Goal: Information Seeking & Learning: Learn about a topic

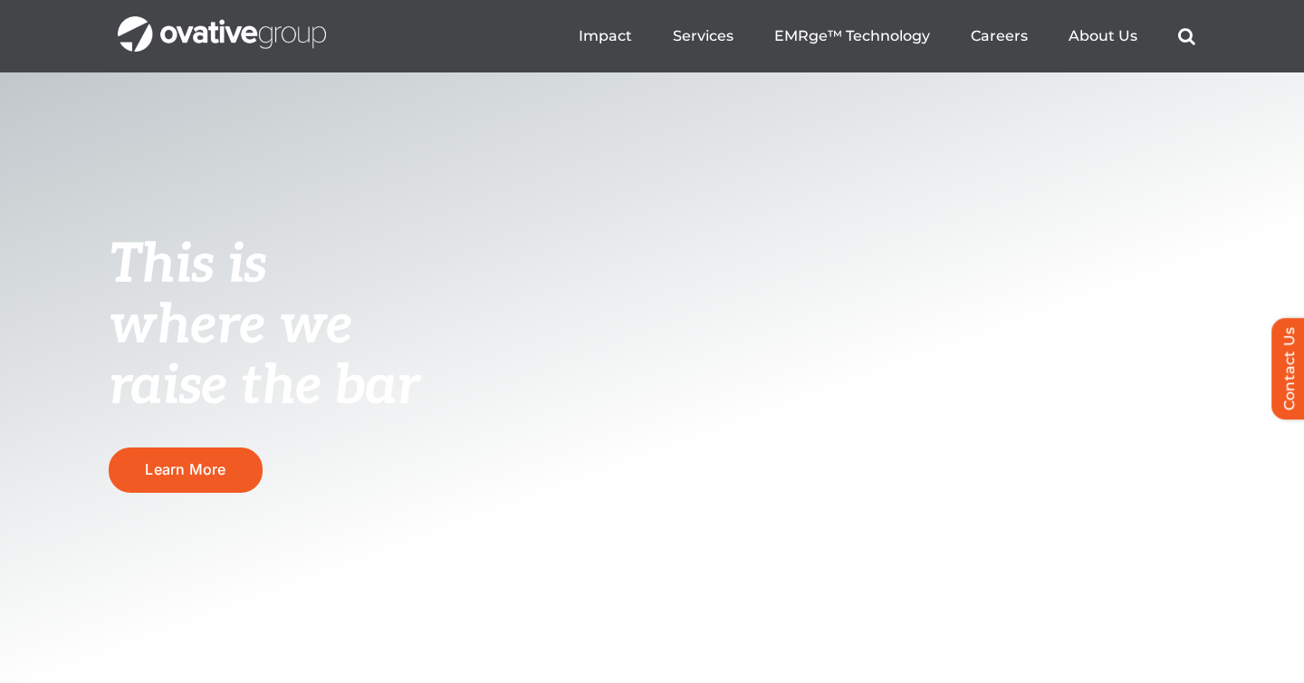
click at [525, 339] on div "This is where we raise the bar Learn More" at bounding box center [652, 345] width 1304 height 770
click at [1075, 34] on span "About Us" at bounding box center [1103, 35] width 69 height 18
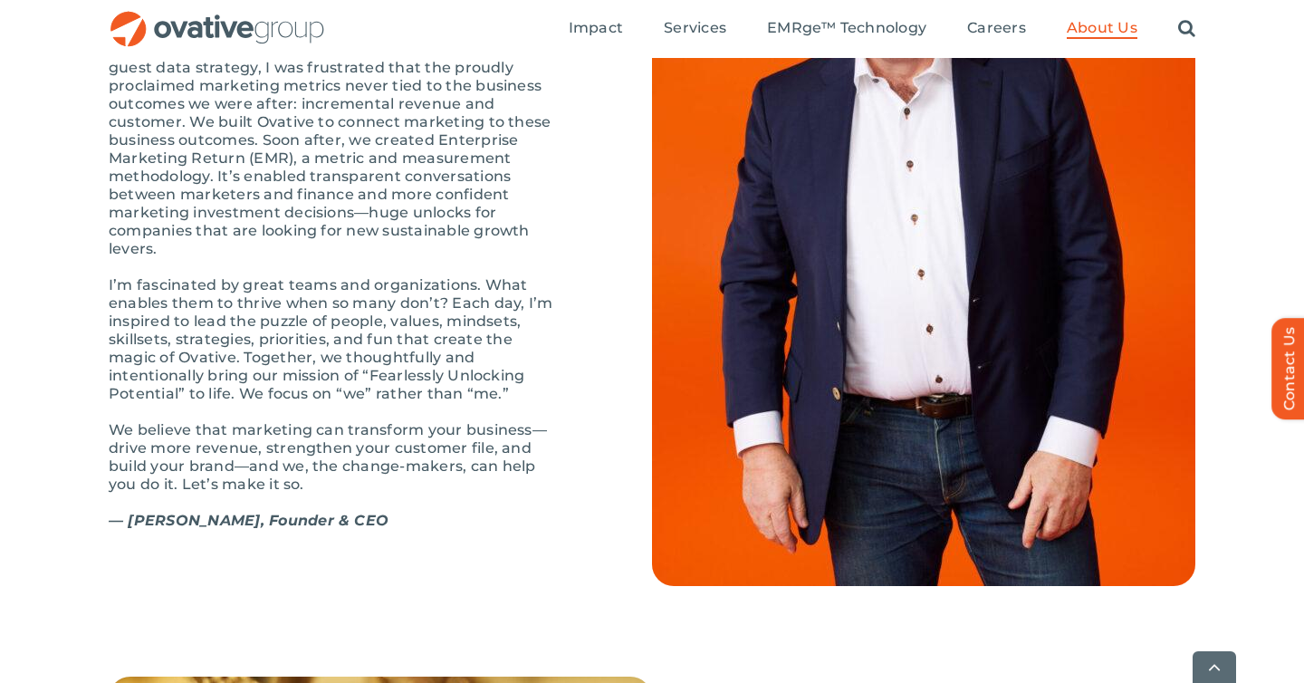
scroll to position [2116, 0]
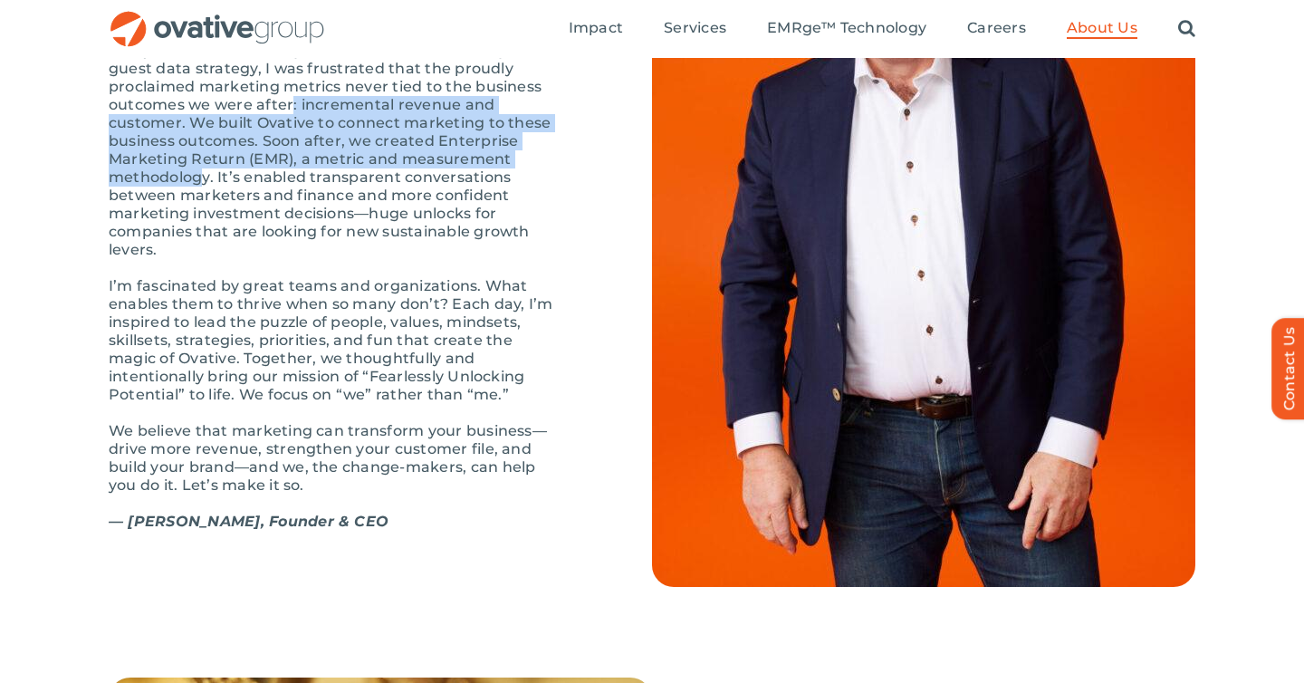
drag, startPoint x: 427, startPoint y: 218, endPoint x: 197, endPoint y: 158, distance: 237.1
click at [197, 158] on p "In my experience leading Target.com and Target’s guest data strategy, I was fru…" at bounding box center [335, 150] width 453 height 217
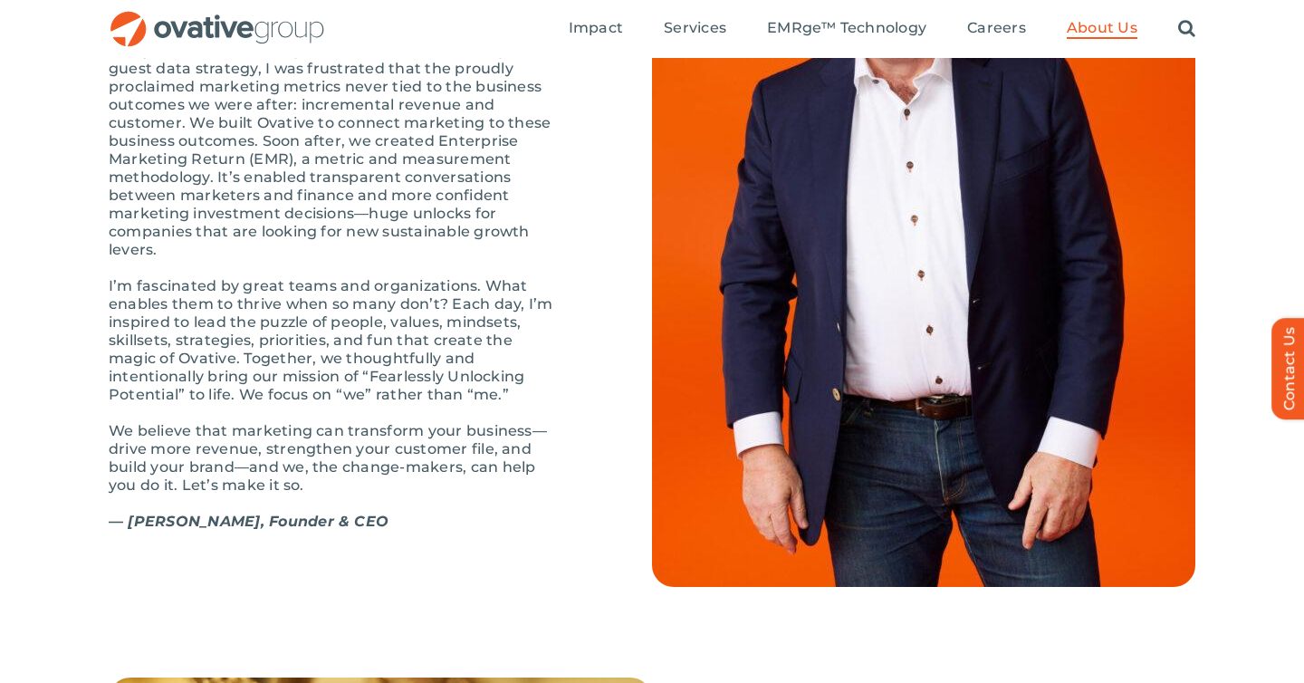
click at [268, 183] on p "In my experience leading Target.com and Target’s guest data strategy, I was fru…" at bounding box center [335, 150] width 453 height 217
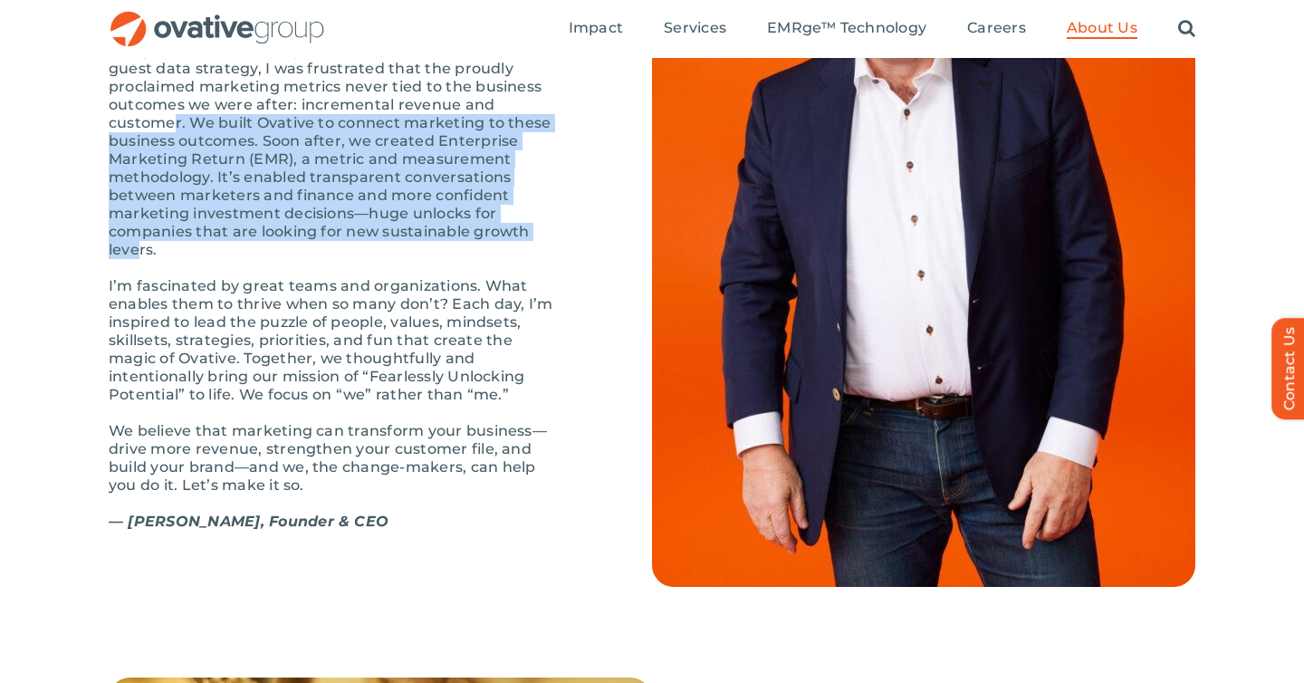
drag, startPoint x: 437, startPoint y: 295, endPoint x: 468, endPoint y: 166, distance: 133.4
click at [468, 166] on p "In my experience leading Target.com and Target’s guest data strategy, I was fru…" at bounding box center [335, 150] width 453 height 217
copy p "We built Ovative to connect marketing to these business outcomes. Soon after, w…"
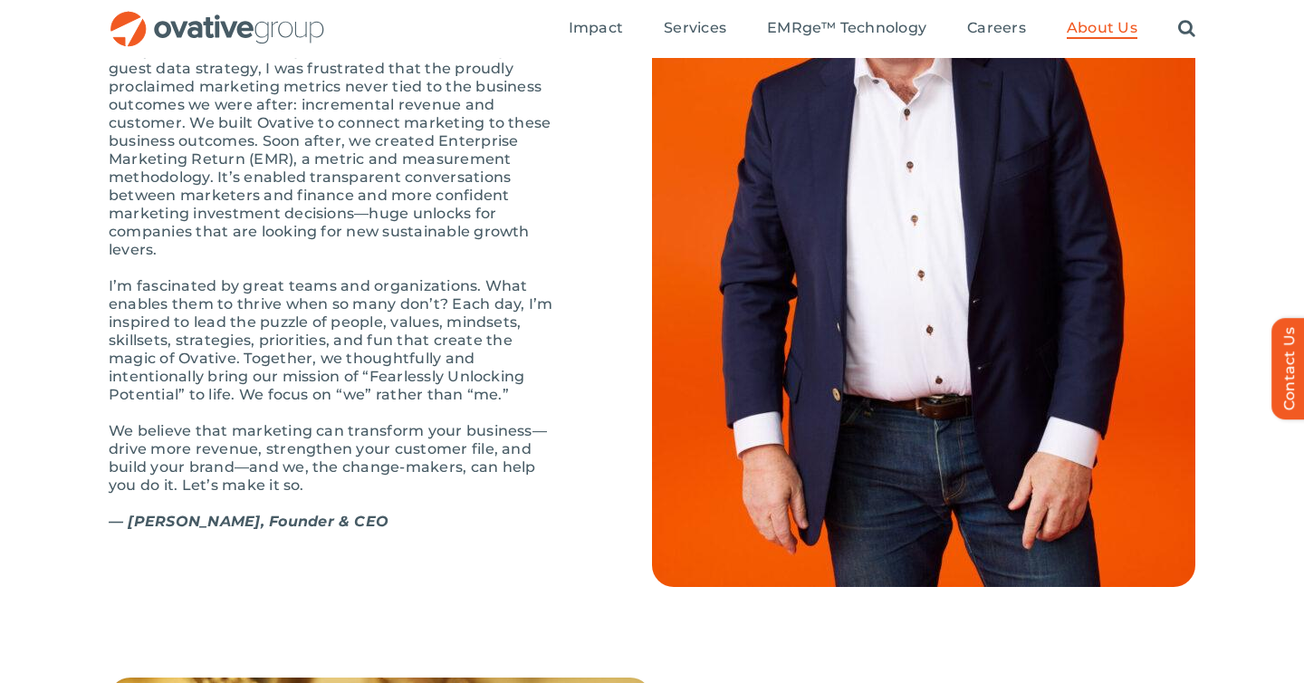
click at [452, 129] on p "In my experience leading Target.com and Target’s guest data strategy, I was fru…" at bounding box center [335, 150] width 453 height 217
drag, startPoint x: 277, startPoint y: 200, endPoint x: 527, endPoint y: 195, distance: 250.1
click at [527, 195] on p "In my experience leading Target.com and Target’s guest data strategy, I was fru…" at bounding box center [335, 150] width 453 height 217
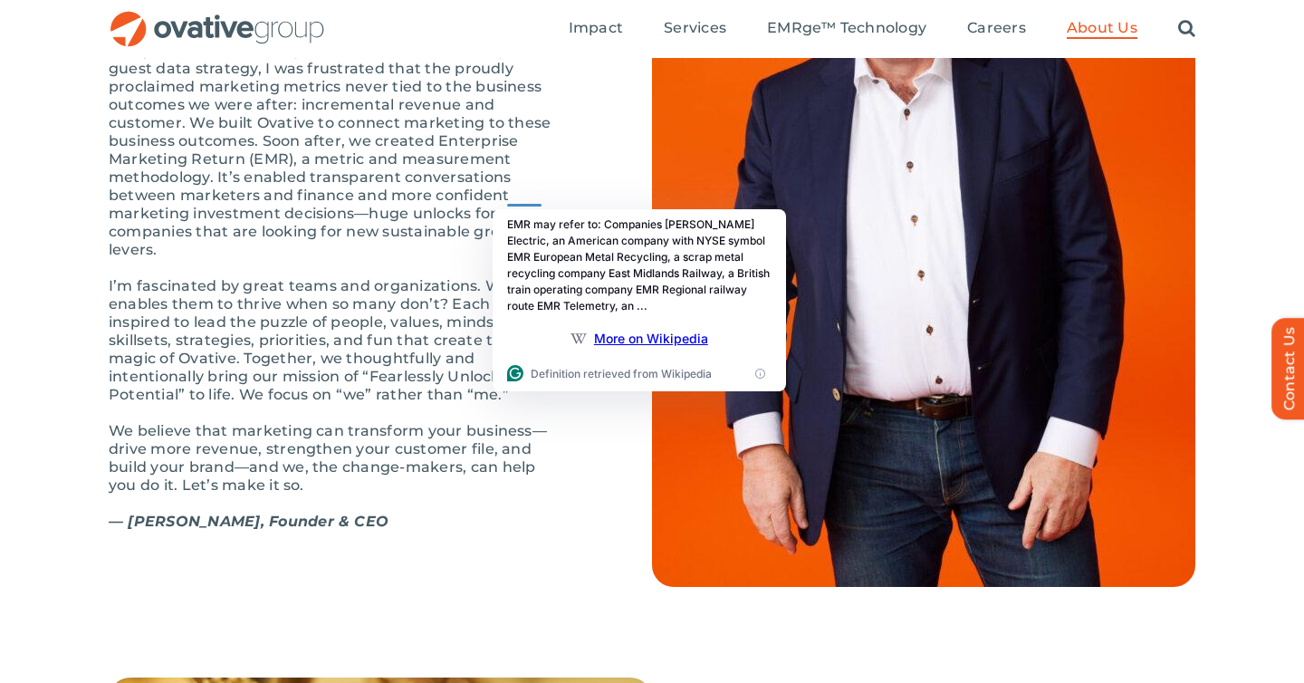
click at [424, 200] on p "In my experience leading Target.com and Target’s guest data strategy, I was fru…" at bounding box center [335, 150] width 453 height 217
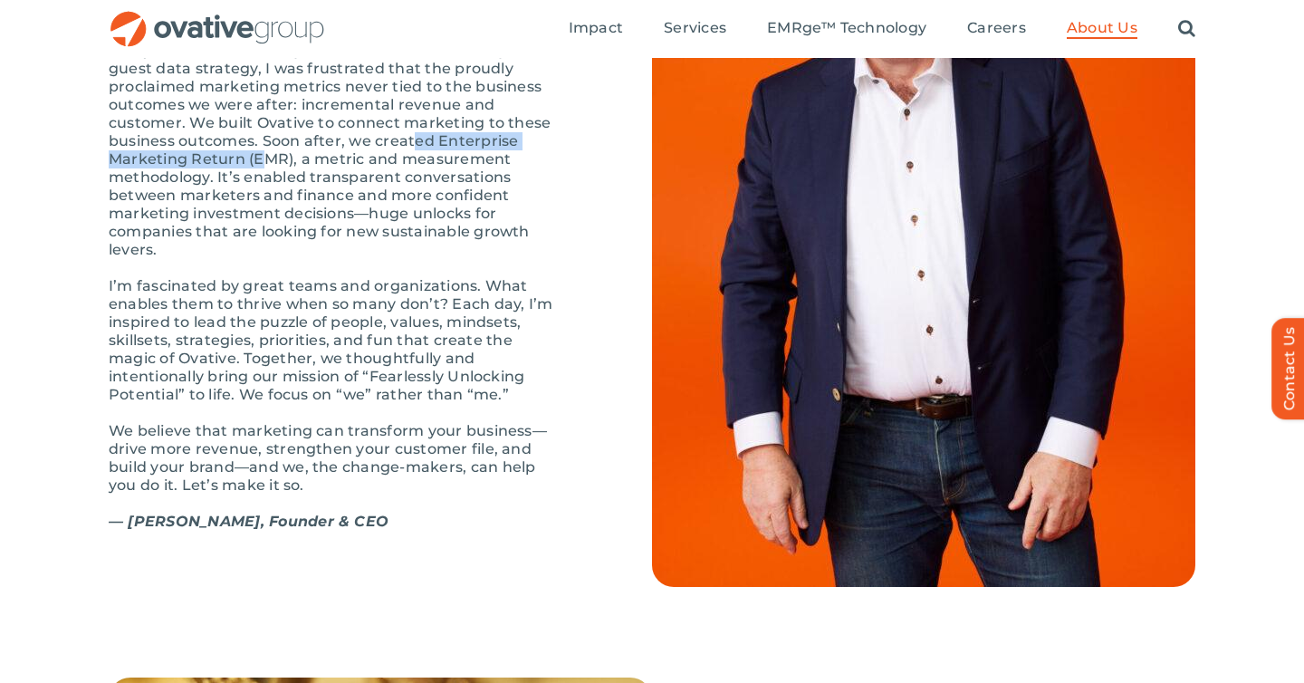
drag, startPoint x: 282, startPoint y: 198, endPoint x: 544, endPoint y: 199, distance: 262.7
click at [544, 199] on p "In my experience leading Target.com and Target’s guest data strategy, I was fru…" at bounding box center [335, 150] width 453 height 217
copy p "Enterprise Marketing Return (EMR)"
click at [432, 234] on p "In my experience leading Target.com and Target’s guest data strategy, I was fru…" at bounding box center [335, 150] width 453 height 217
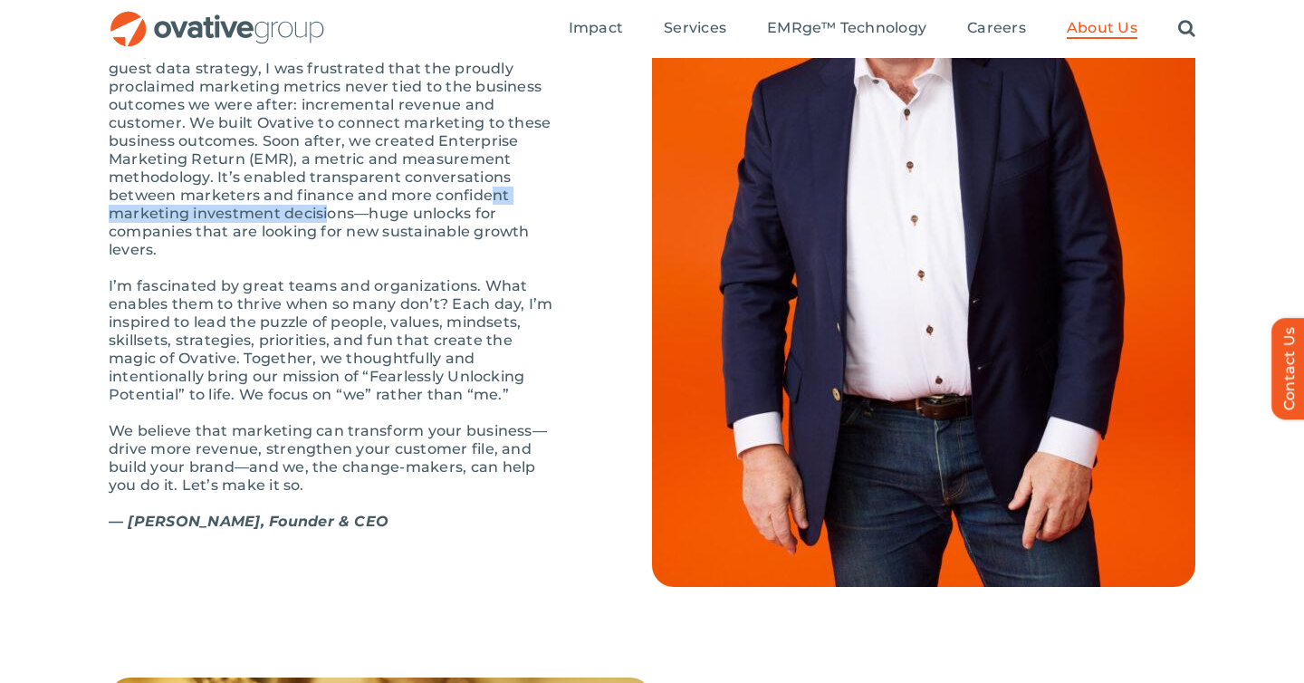
drag, startPoint x: 505, startPoint y: 256, endPoint x: 265, endPoint y: 250, distance: 240.1
click at [265, 250] on p "In my experience leading Target.com and Target’s guest data strategy, I was fru…" at bounding box center [335, 150] width 453 height 217
copy p "marketing investment decisions"
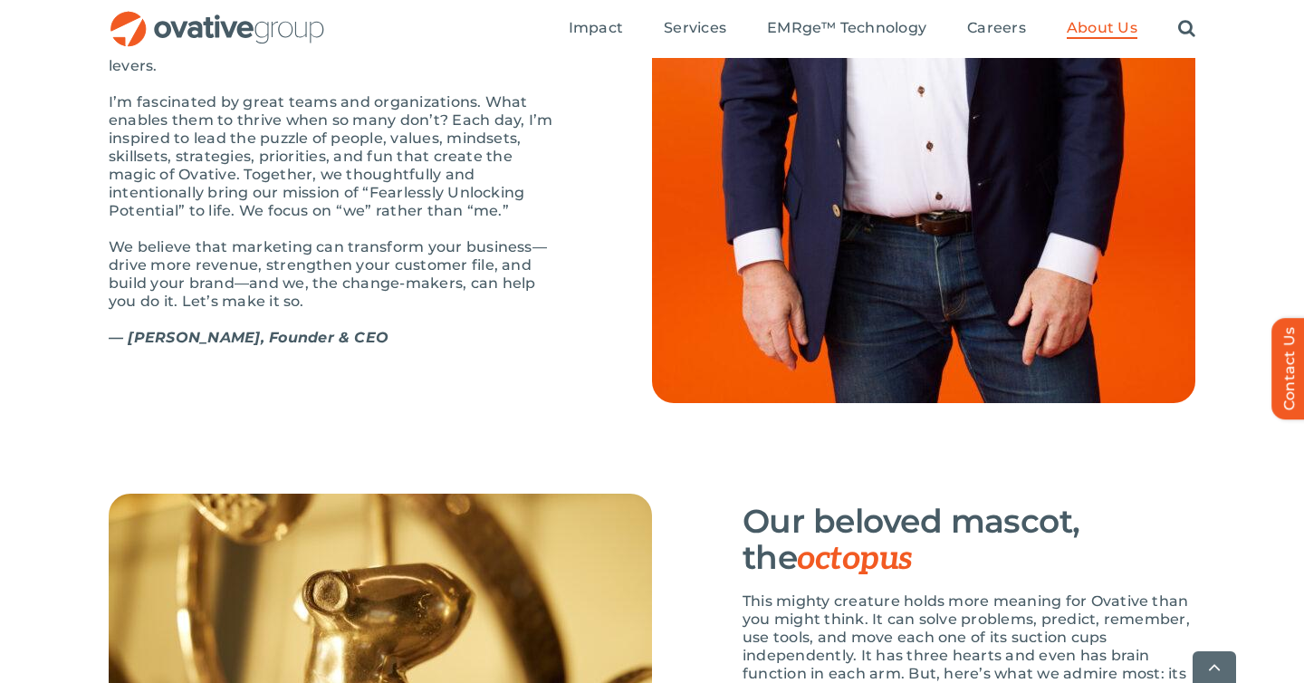
scroll to position [2297, 0]
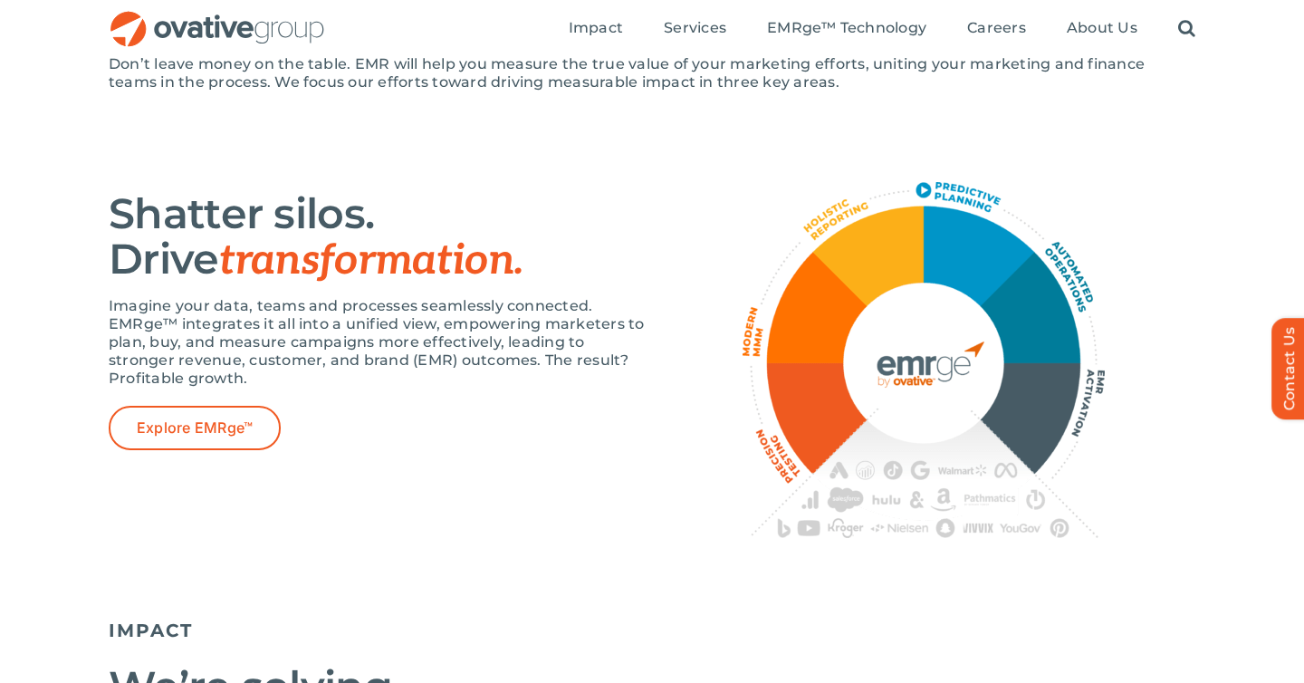
scroll to position [1063, 0]
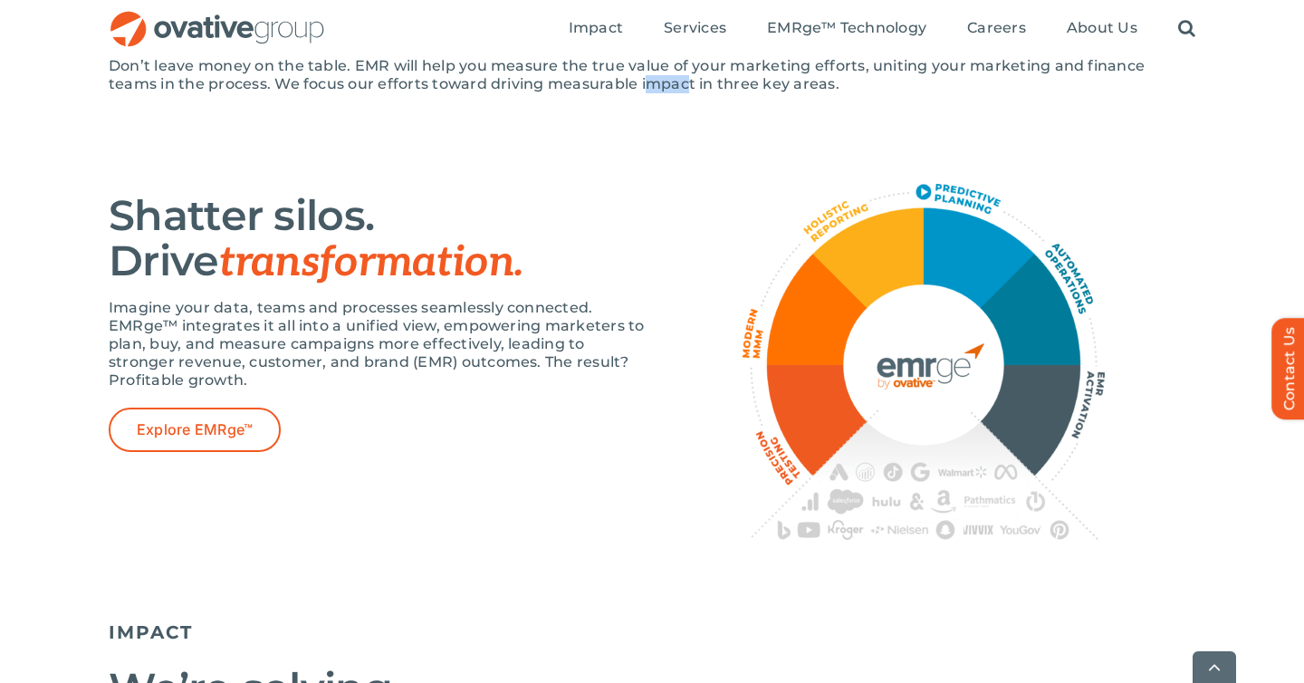
drag, startPoint x: 591, startPoint y: 139, endPoint x: 633, endPoint y: 141, distance: 42.7
click at [633, 93] on p "Don’t leave money on the table. EMR will help you measure the true value of you…" at bounding box center [652, 75] width 1087 height 36
click at [929, 93] on p "Don’t leave money on the table. EMR will help you measure the true value of you…" at bounding box center [652, 75] width 1087 height 36
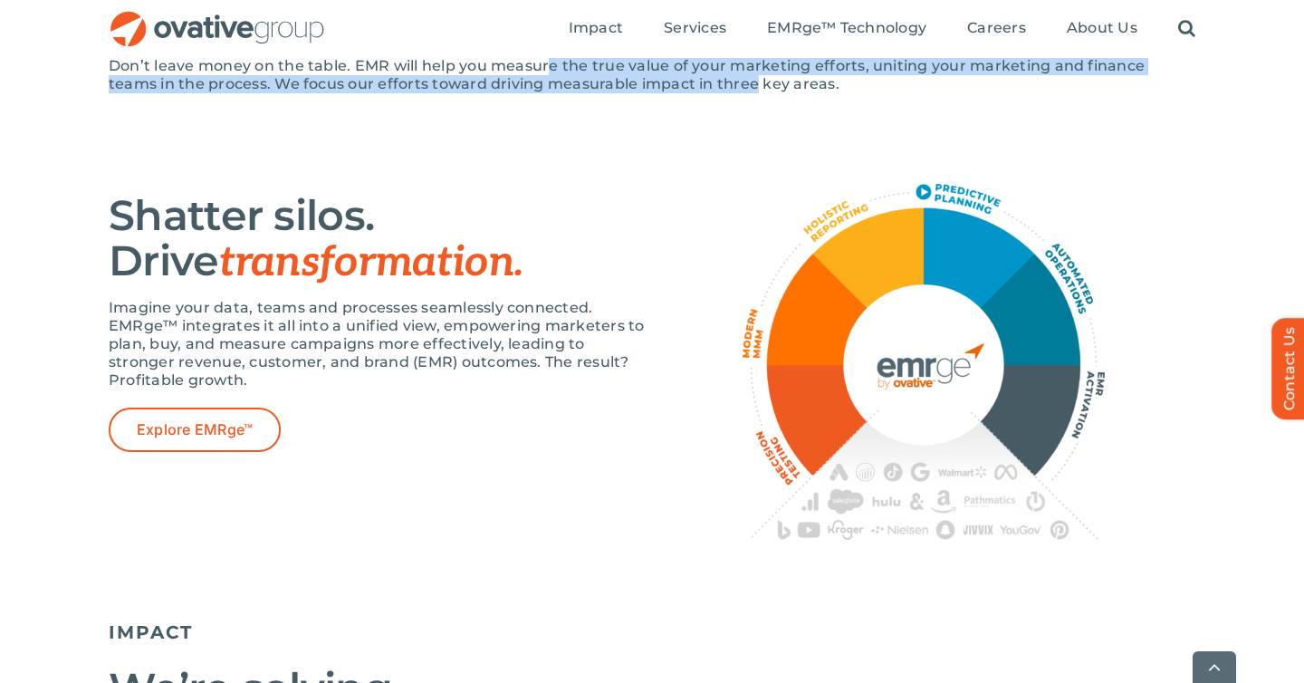
drag, startPoint x: 550, startPoint y: 115, endPoint x: 701, endPoint y: 143, distance: 153.9
click at [701, 93] on p "Don’t leave money on the table. EMR will help you measure the true value of you…" at bounding box center [652, 75] width 1087 height 36
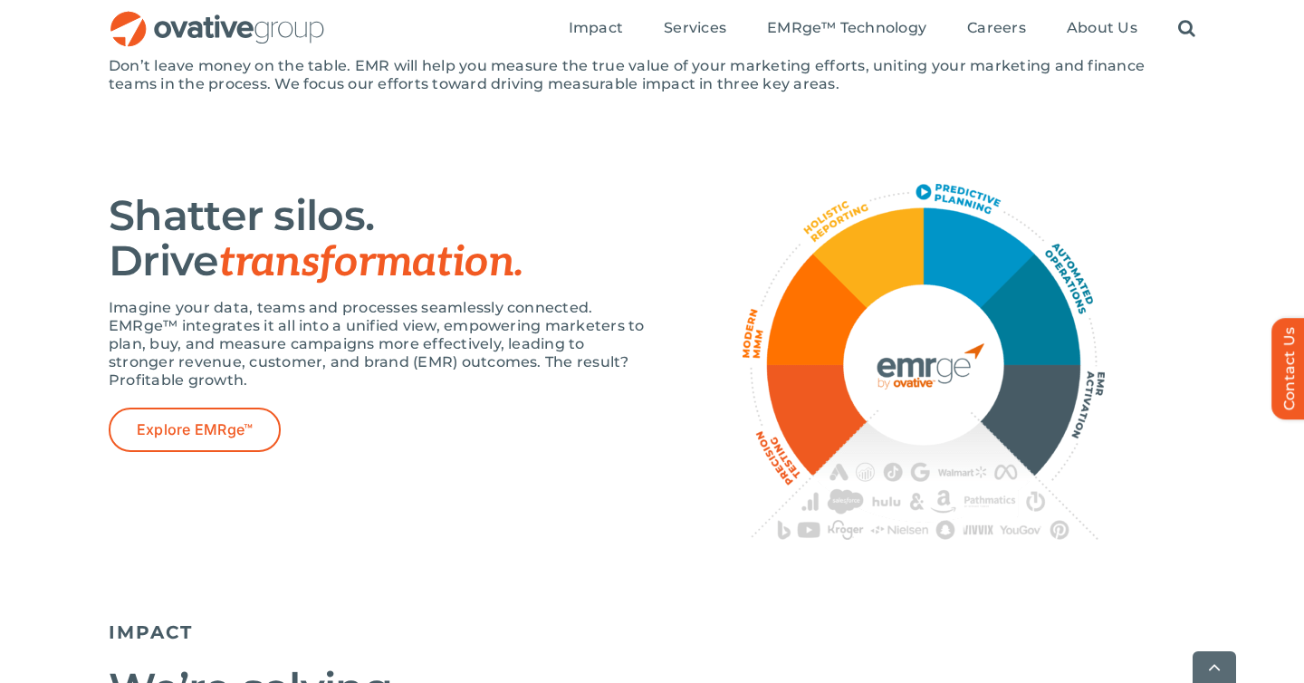
click at [722, 93] on p "Don’t leave money on the table. EMR will help you measure the true value of you…" at bounding box center [652, 75] width 1087 height 36
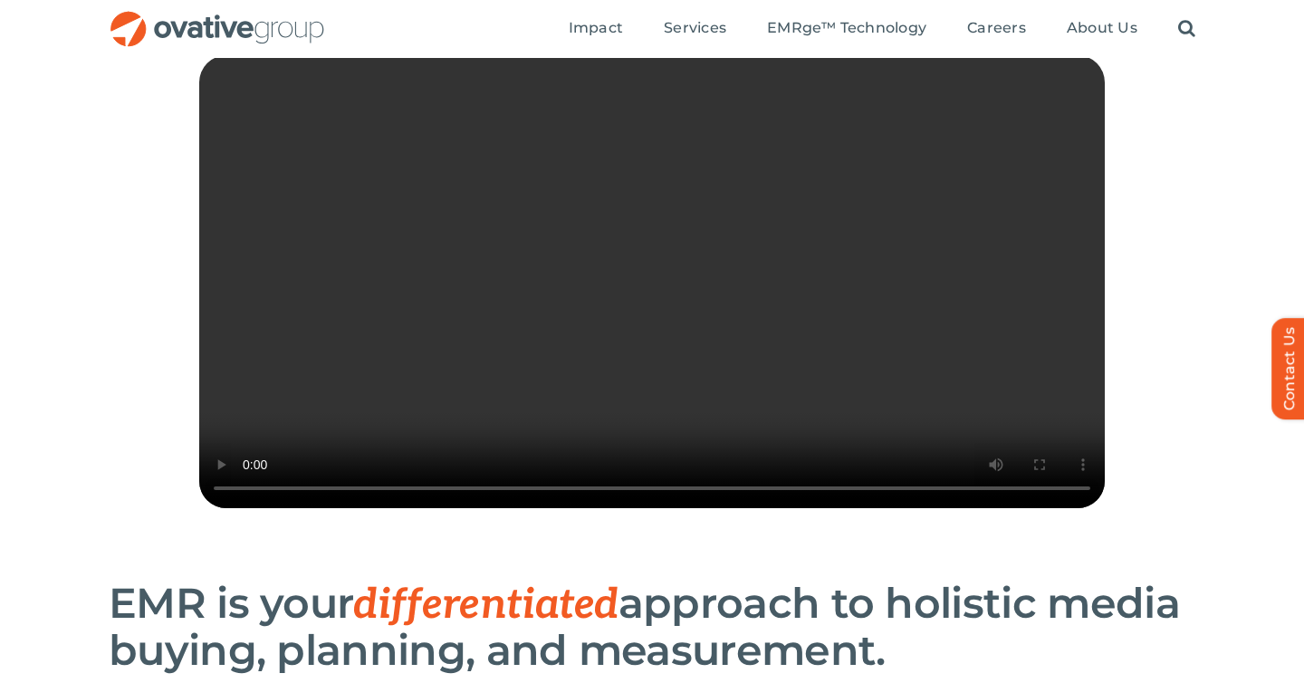
scroll to position [336, 0]
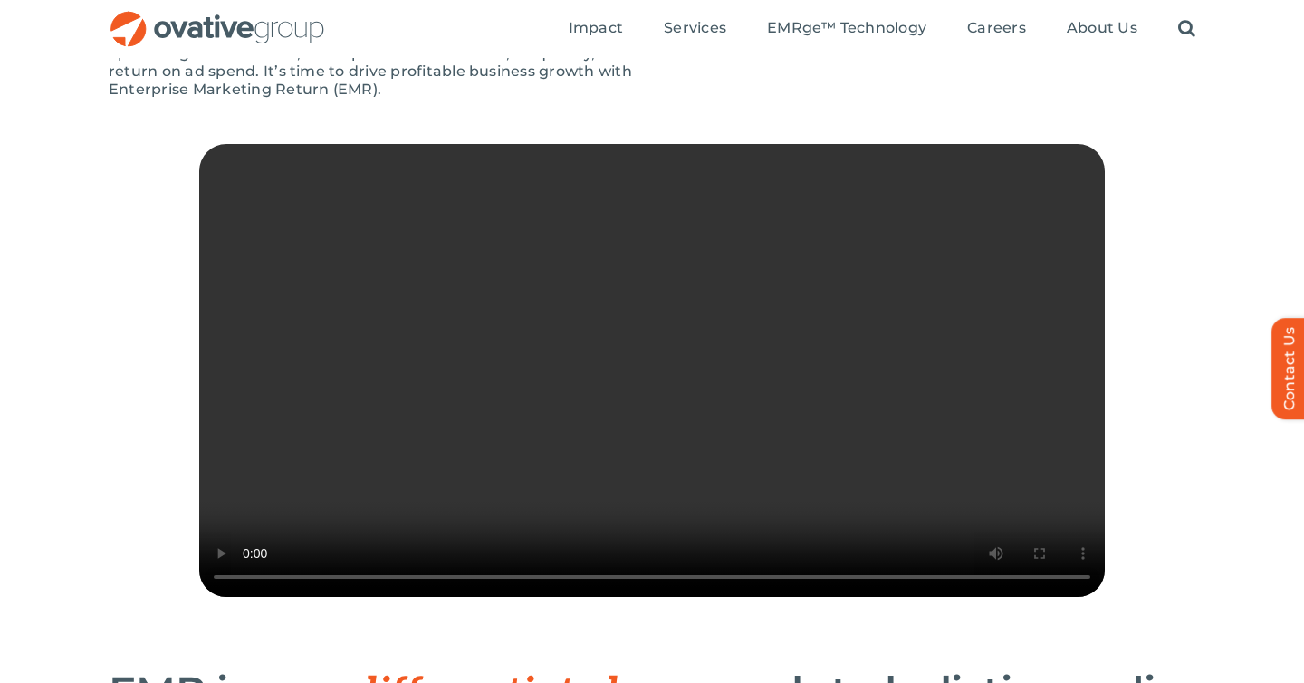
click at [1221, 526] on div "Sorry, your browser doesn't support embedded videos." at bounding box center [652, 402] width 1304 height 516
click at [658, 432] on video "Sorry, your browser doesn't support embedded videos." at bounding box center [652, 370] width 906 height 453
click at [765, 375] on video "Sorry, your browser doesn't support embedded videos." at bounding box center [652, 370] width 906 height 453
click at [735, 362] on video "Sorry, your browser doesn't support embedded videos." at bounding box center [652, 370] width 906 height 453
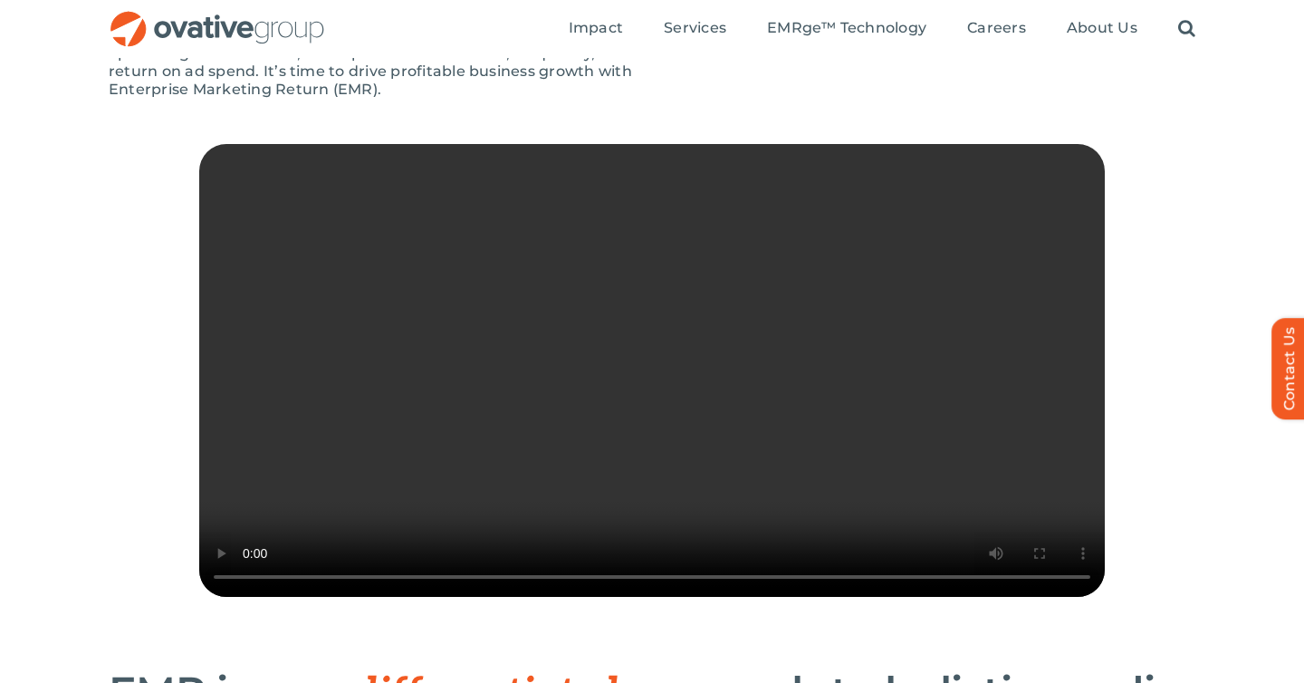
click at [718, 339] on video "Sorry, your browser doesn't support embedded videos." at bounding box center [652, 370] width 906 height 453
click at [709, 284] on video "Sorry, your browser doesn't support embedded videos." at bounding box center [652, 370] width 906 height 453
click at [717, 276] on video "Sorry, your browser doesn't support embedded videos." at bounding box center [652, 370] width 906 height 453
